Goal: Use online tool/utility: Utilize a website feature to perform a specific function

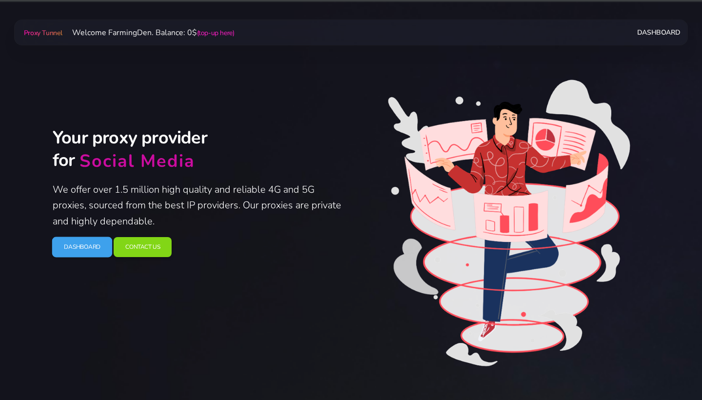
click at [84, 243] on link "Dashboard" at bounding box center [82, 247] width 60 height 20
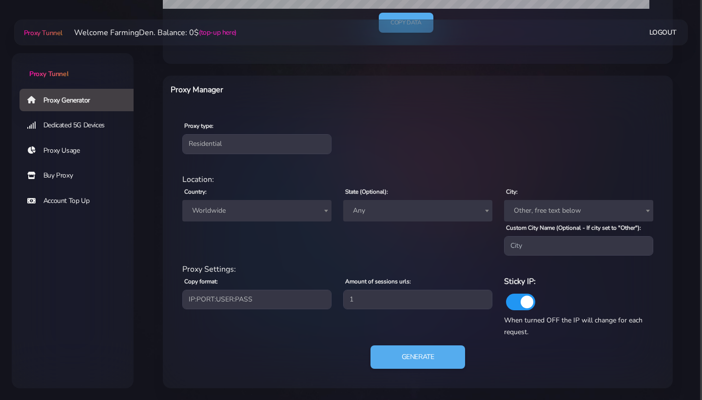
click at [282, 209] on span "Worldwide" at bounding box center [257, 211] width 138 height 14
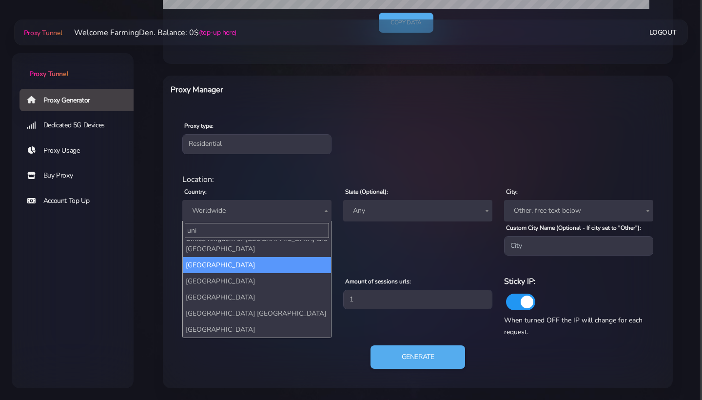
scroll to position [25, 0]
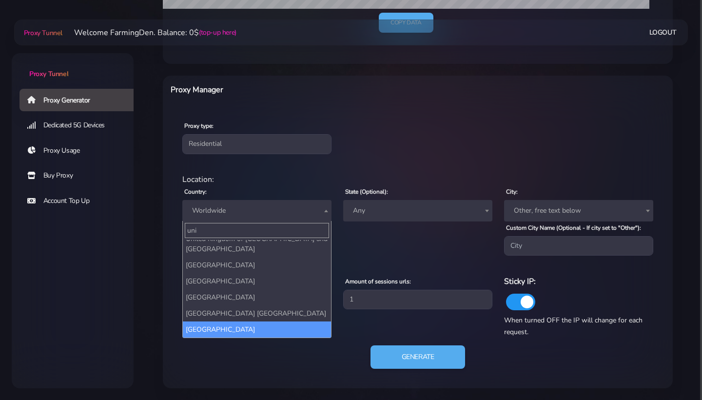
type input "uni"
select select "US"
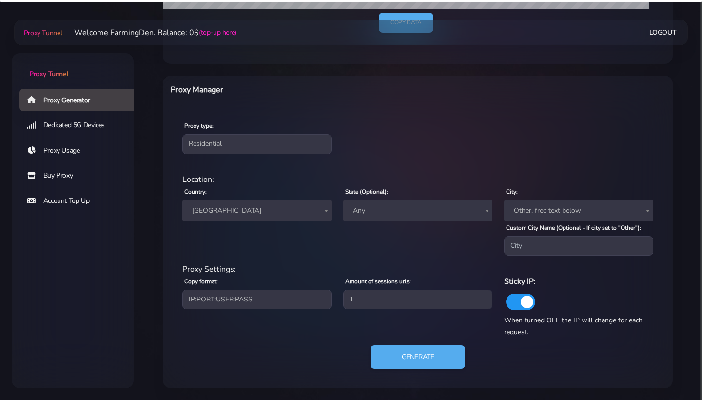
click at [396, 310] on div "Amount of sessions urls: 1" at bounding box center [418, 302] width 161 height 55
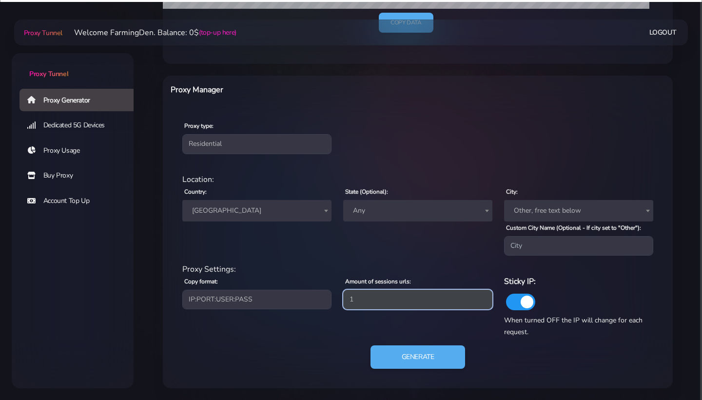
click at [396, 307] on input "1" at bounding box center [417, 300] width 149 height 20
type input "3"
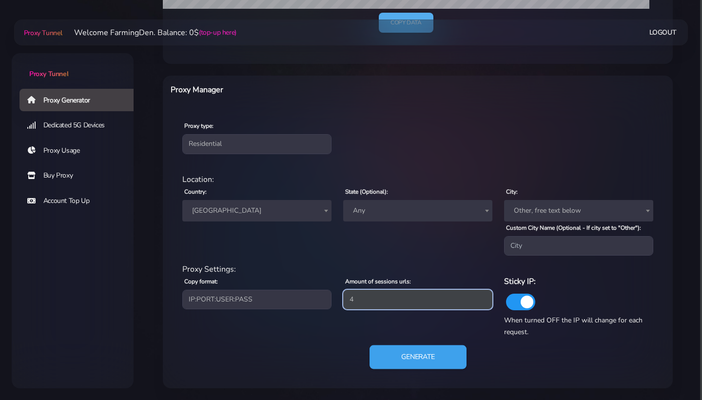
type input "4"
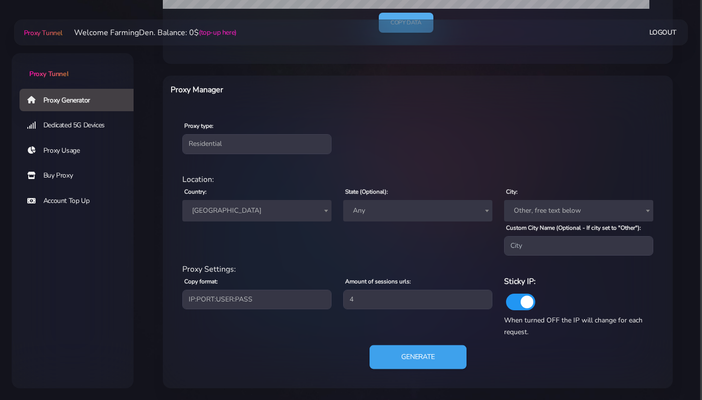
click at [404, 357] on button "Generate" at bounding box center [418, 357] width 97 height 24
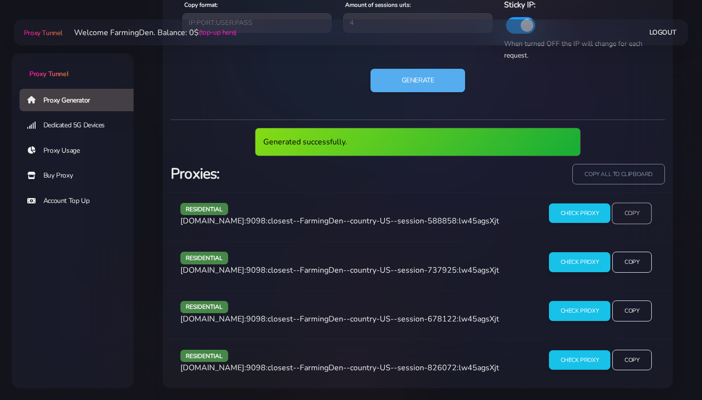
click at [627, 216] on input "Copy" at bounding box center [632, 212] width 40 height 21
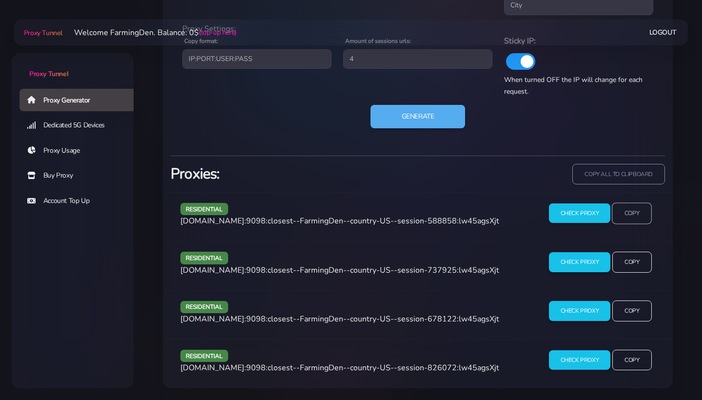
scroll to position [568, 0]
click at [628, 267] on input "Copy" at bounding box center [632, 262] width 40 height 21
click at [419, 113] on button "Generate" at bounding box center [418, 117] width 97 height 24
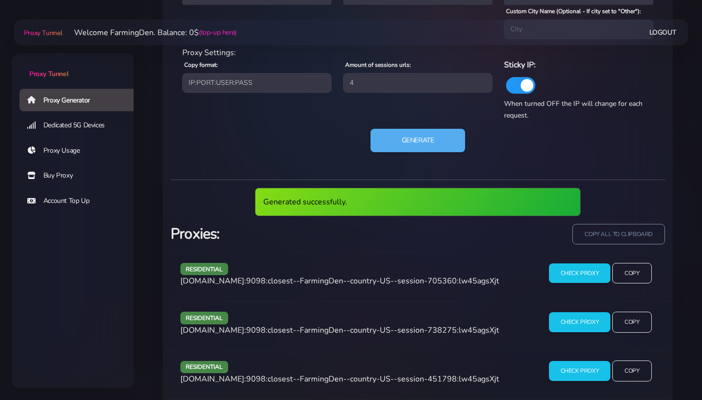
scroll to position [537, 0]
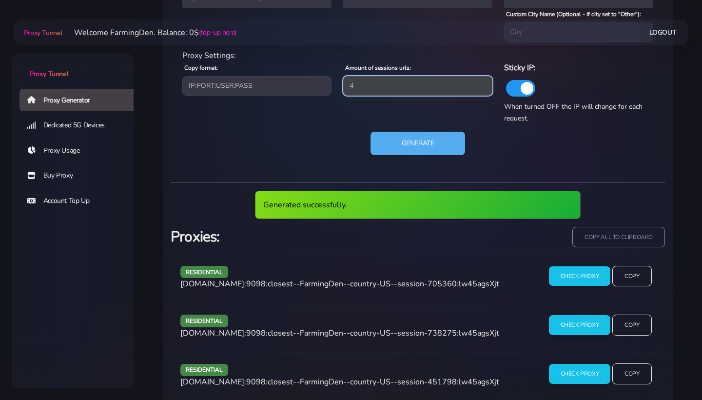
click at [394, 91] on input "4" at bounding box center [417, 86] width 149 height 20
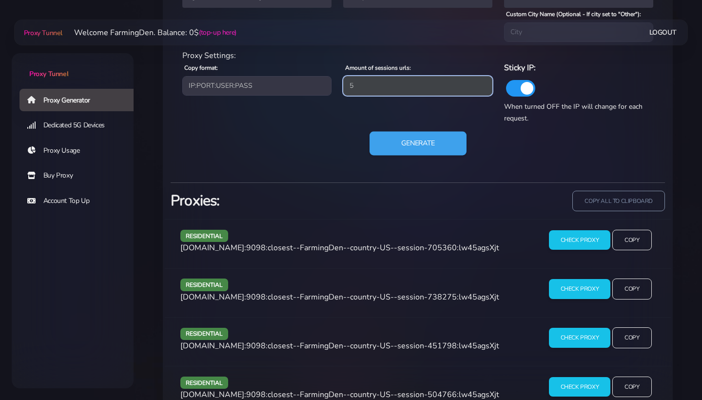
type input "5"
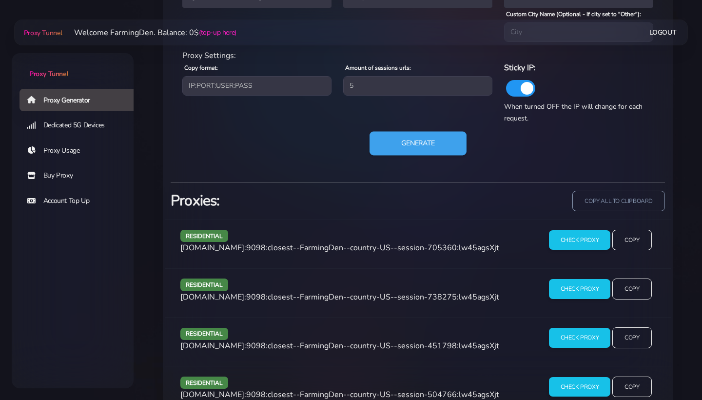
click at [406, 142] on button "Generate" at bounding box center [418, 144] width 97 height 24
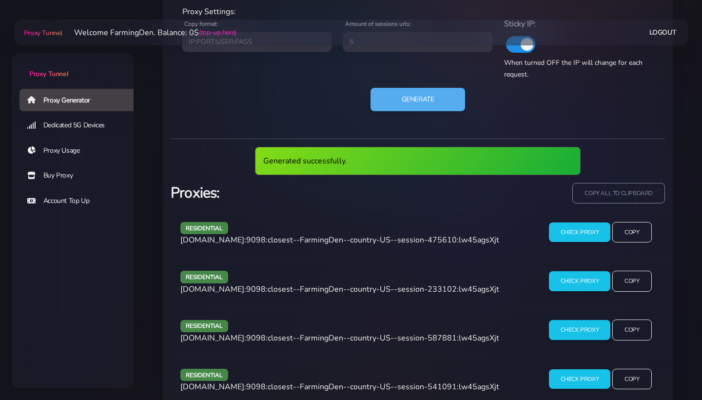
scroll to position [601, 0]
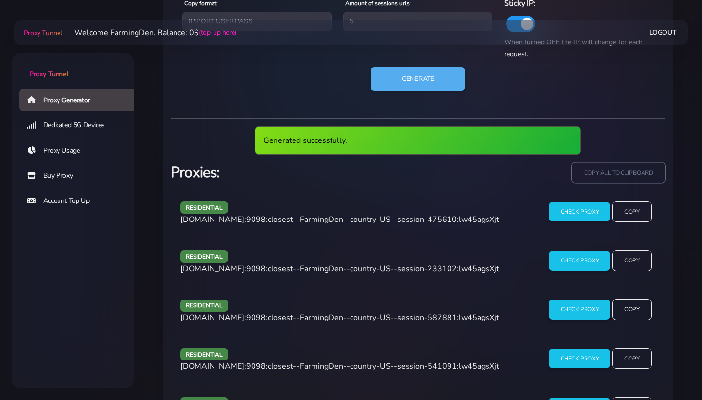
click at [589, 180] on input "copy all to clipboard" at bounding box center [619, 172] width 94 height 21
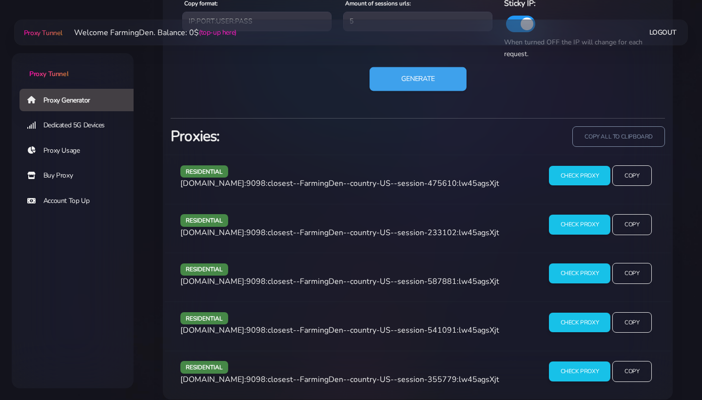
click at [416, 88] on button "Generate" at bounding box center [418, 79] width 97 height 24
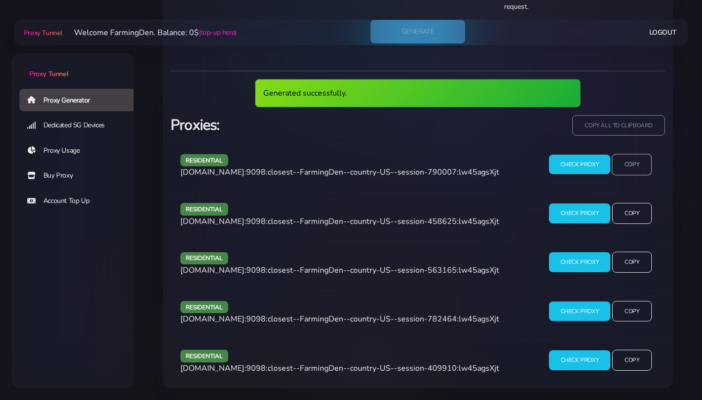
click at [639, 163] on input "Copy" at bounding box center [632, 164] width 40 height 21
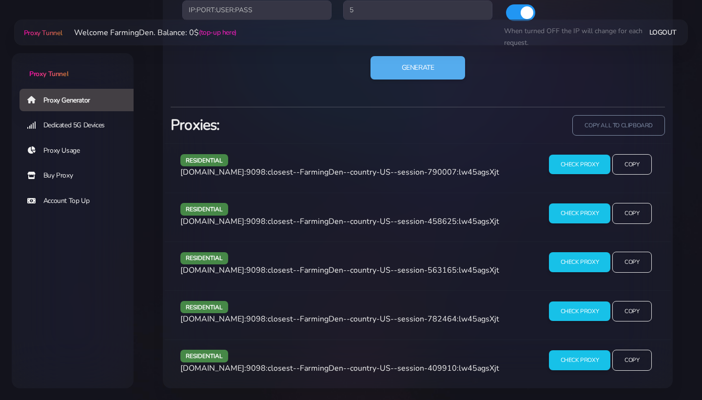
scroll to position [617, 0]
